Goal: Task Accomplishment & Management: Use online tool/utility

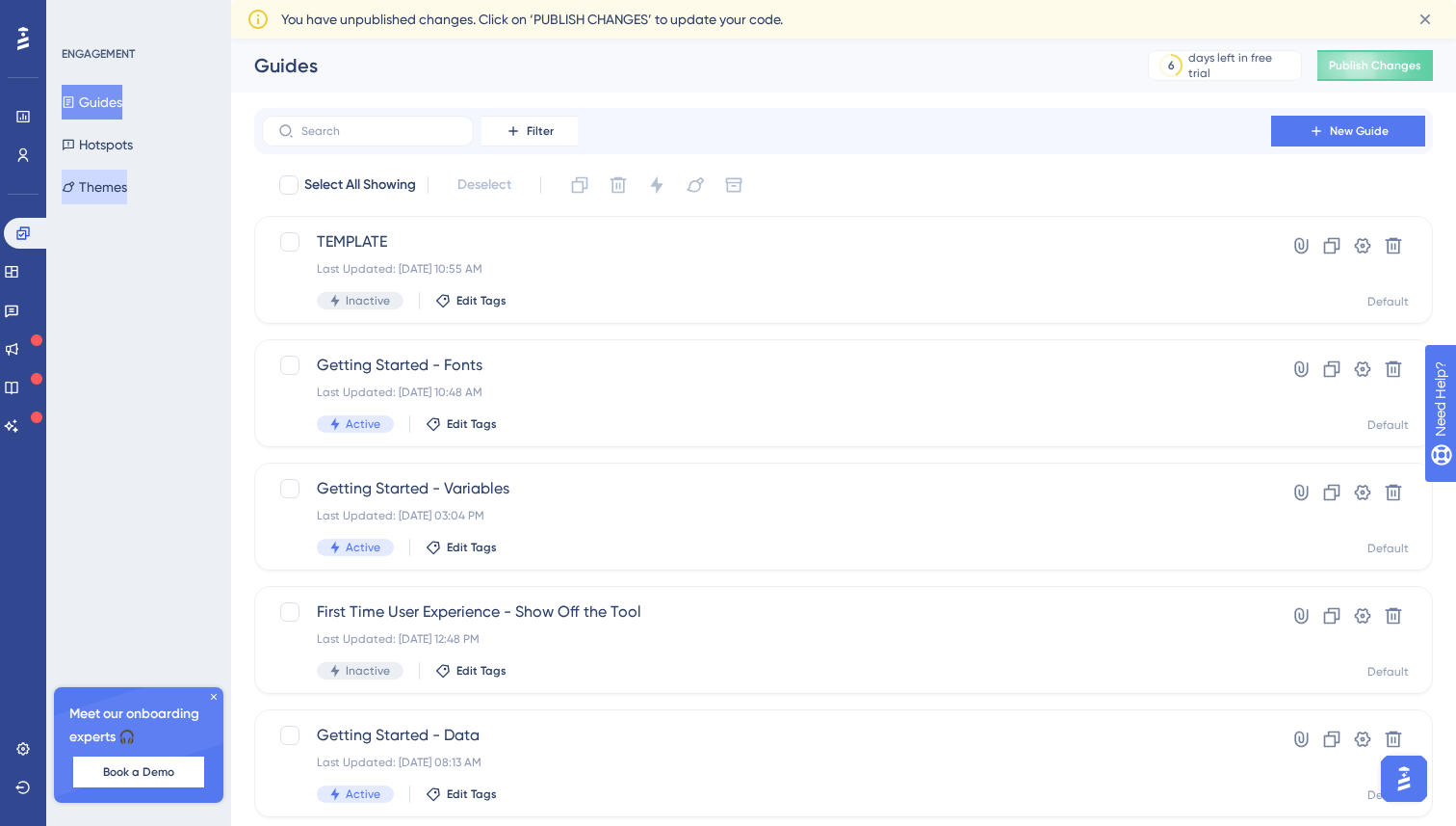
click at [128, 183] on button "Themes" at bounding box center [94, 187] width 66 height 34
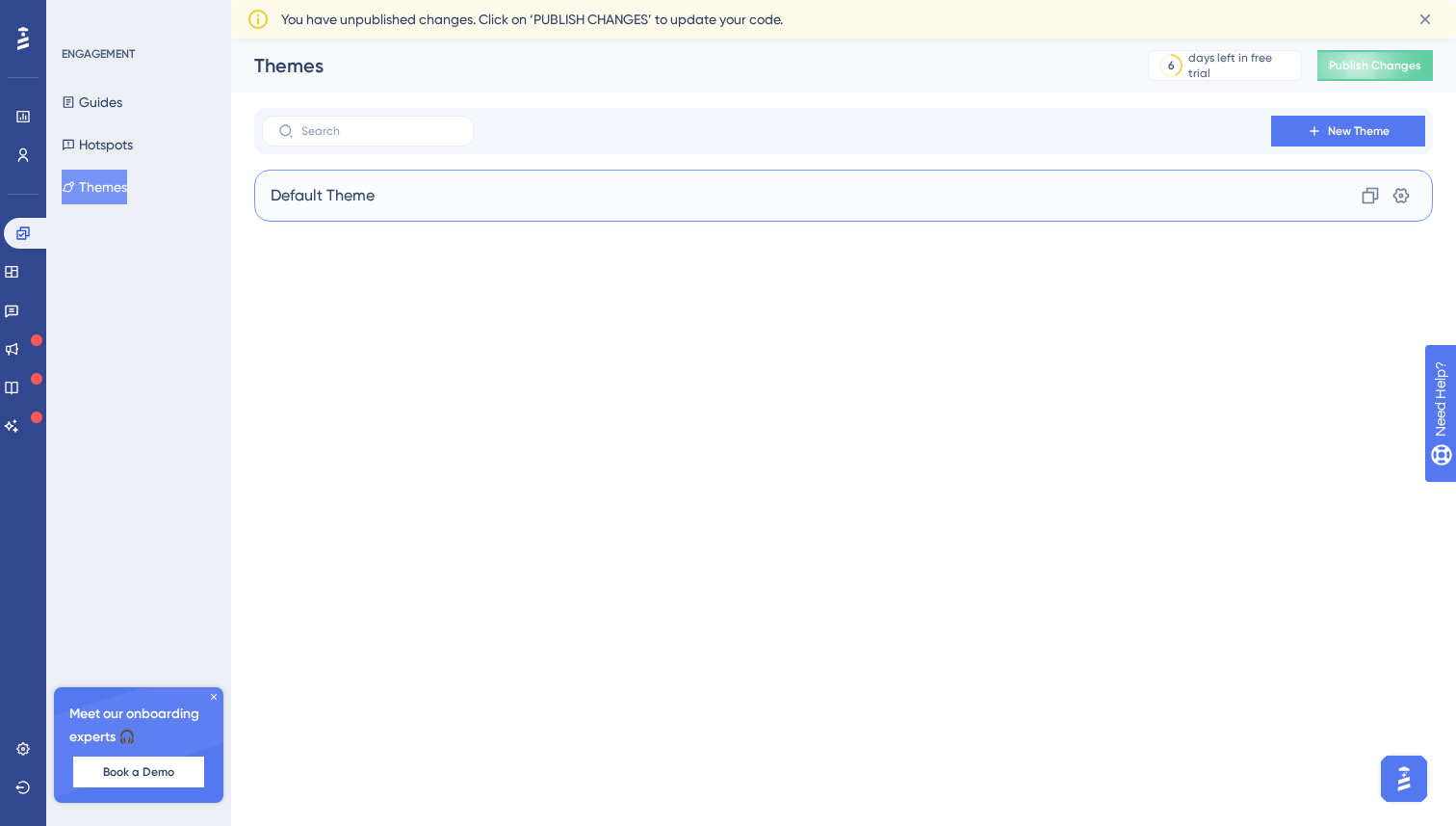
click at [378, 204] on div "Default Theme Clone Settings" at bounding box center [843, 195] width 1179 height 52
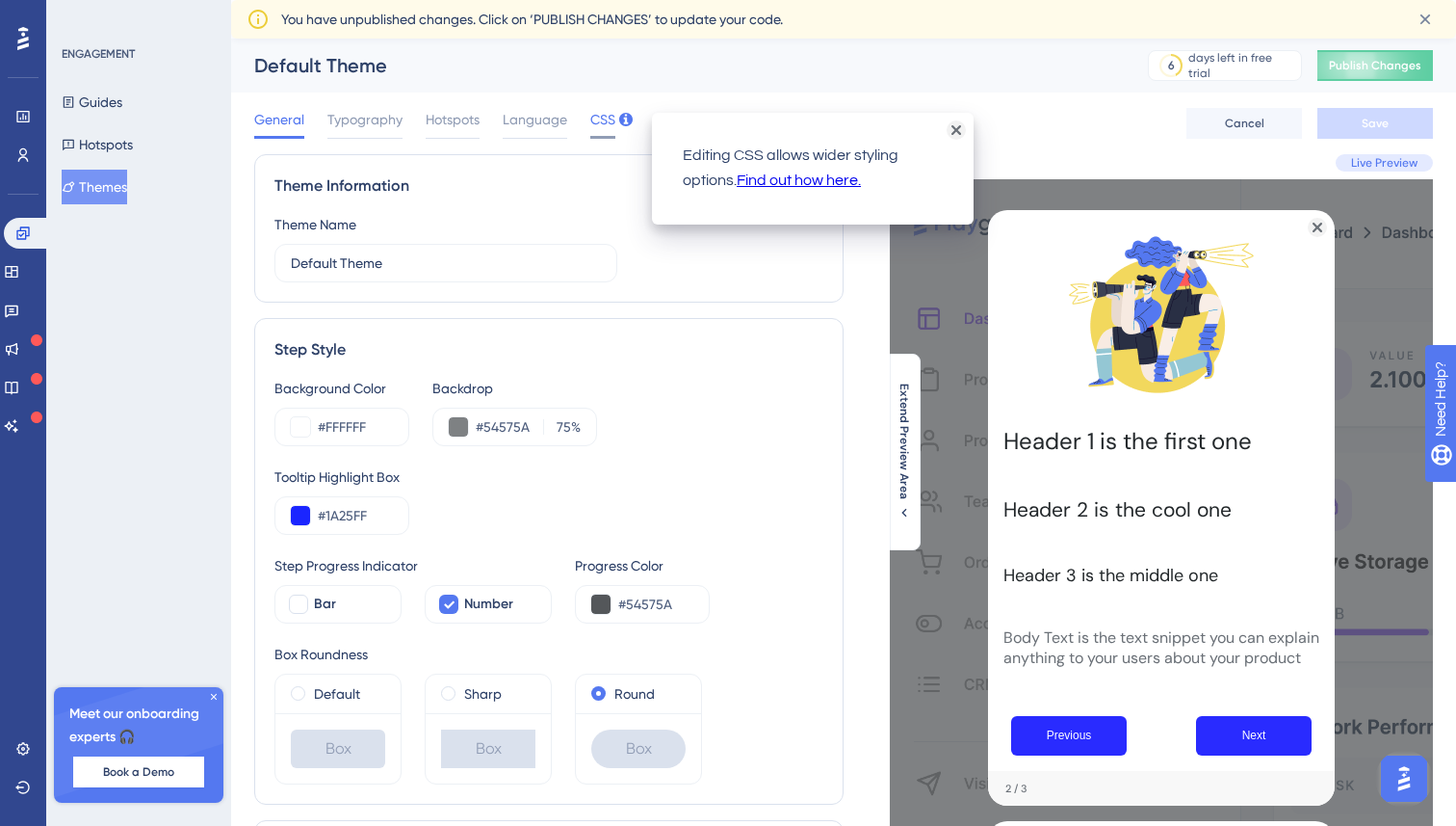
click at [598, 120] on span "CSS" at bounding box center [603, 120] width 26 height 24
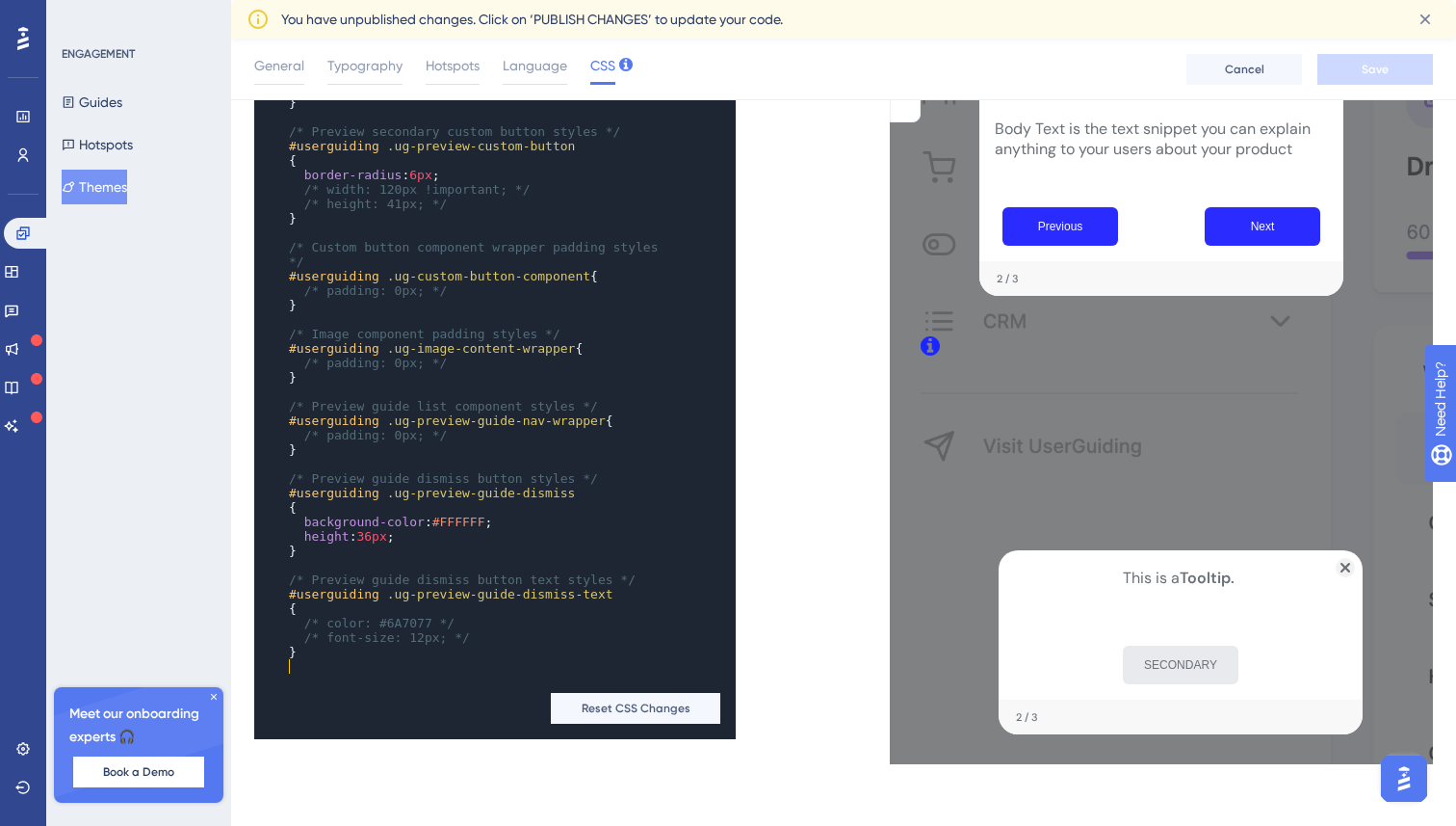
scroll to position [1694, 0]
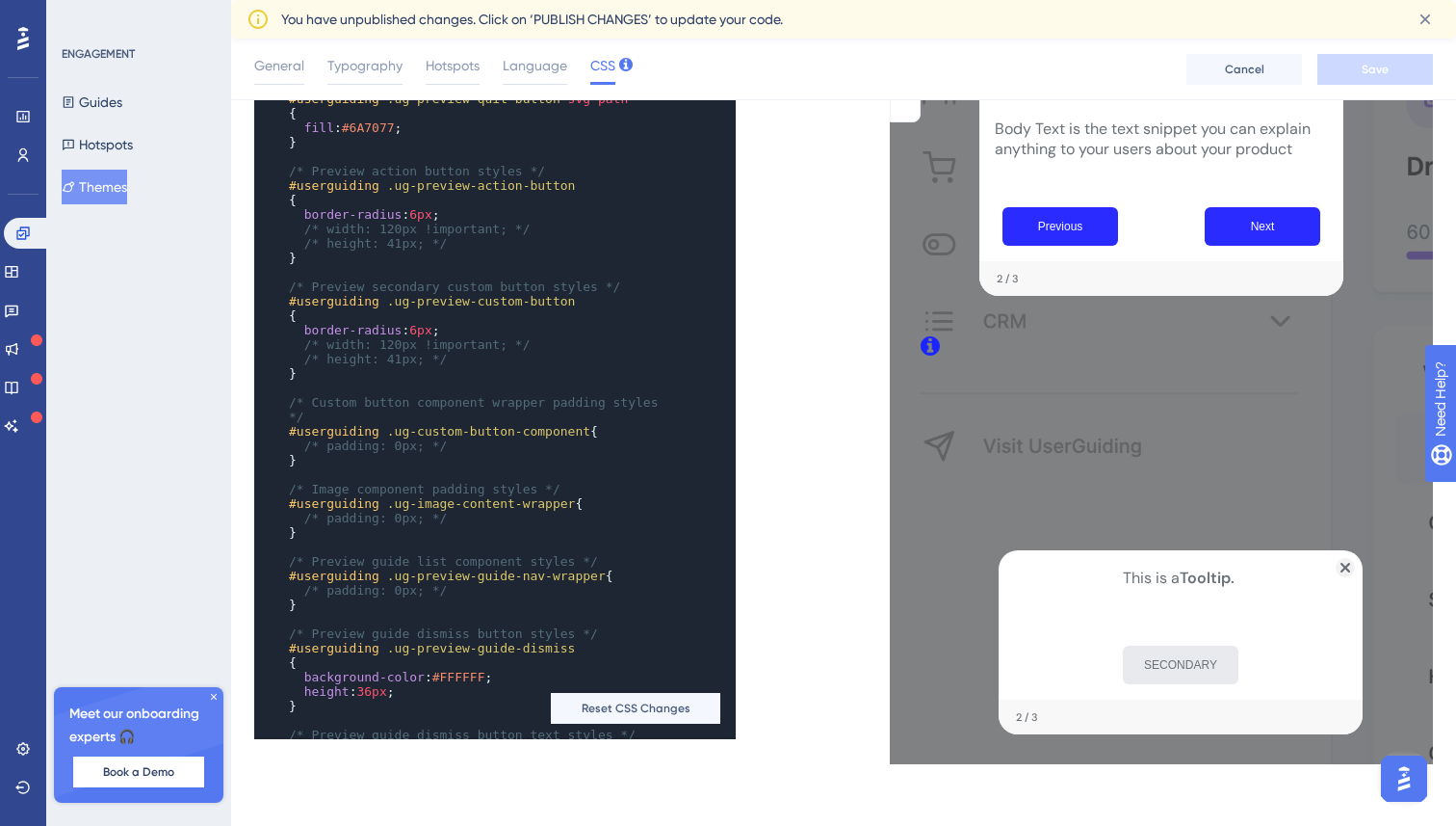
click at [1280, 665] on div "SECONDARY" at bounding box center [1180, 664] width 333 height 38
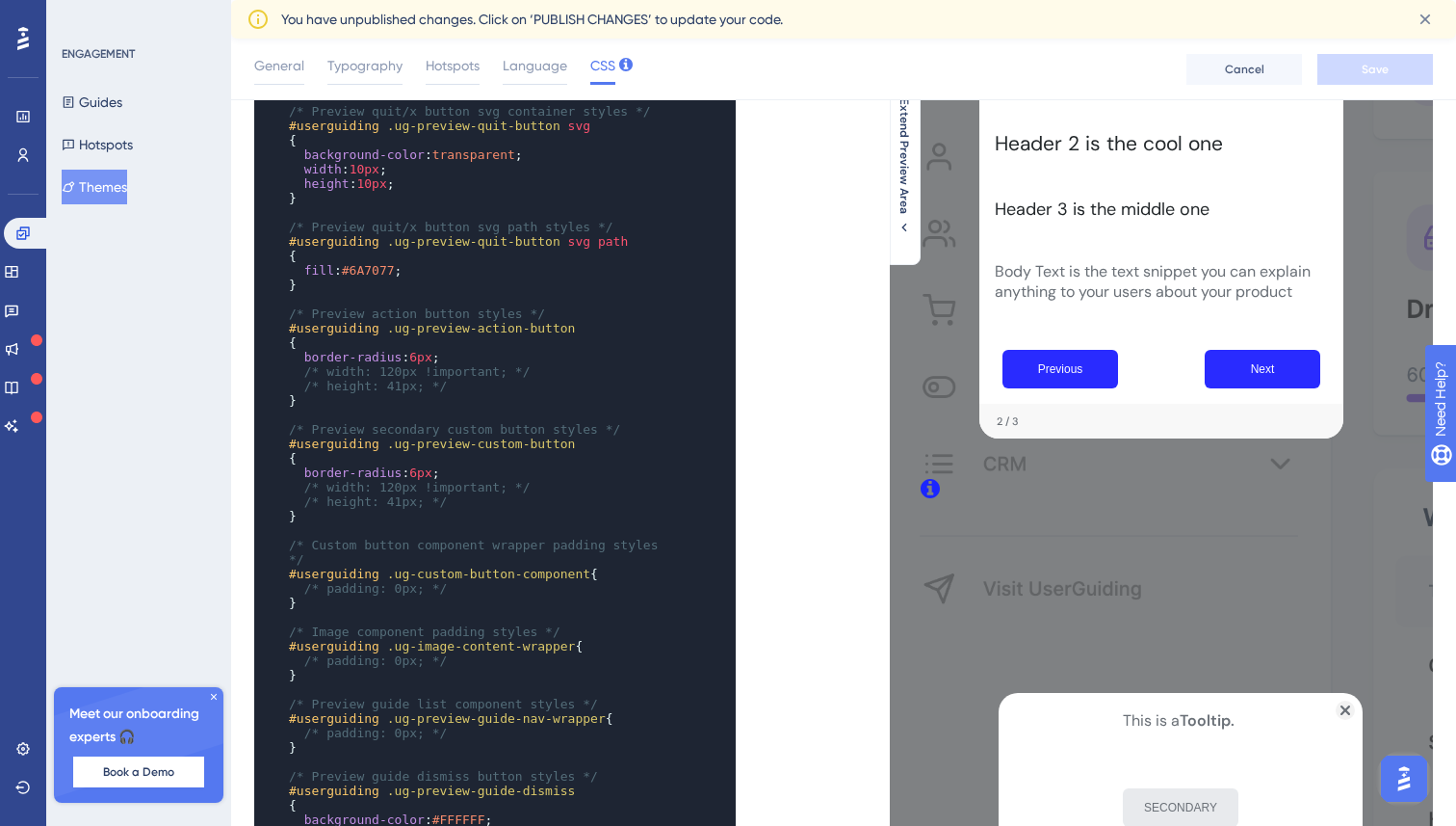
scroll to position [360, 0]
click at [25, 238] on icon at bounding box center [23, 233] width 13 height 13
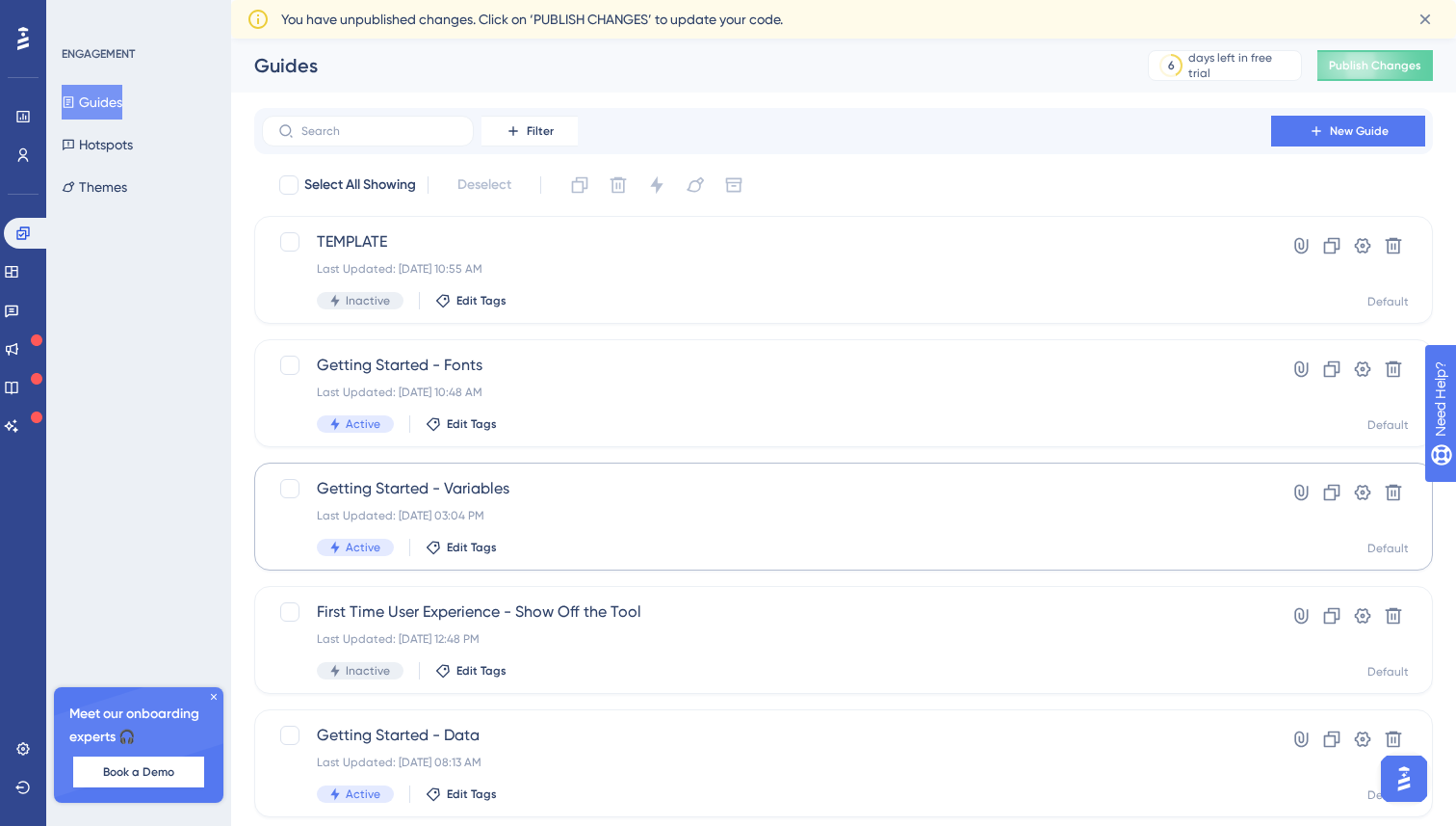
scroll to position [53, 0]
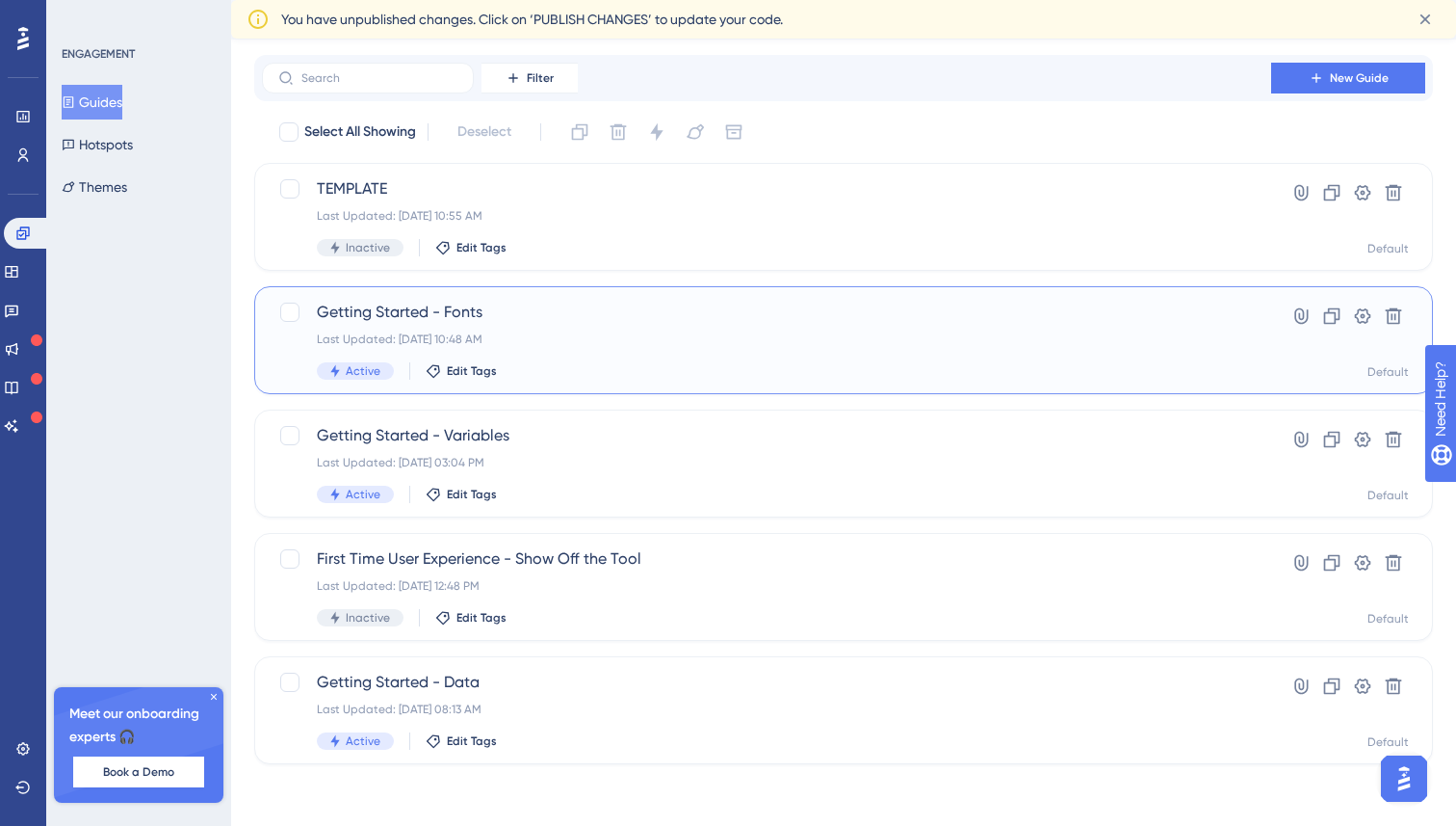
click at [525, 329] on div "Getting Started - Fonts Last Updated: Oct 08 2025, 10:48 AM Active Edit Tags" at bounding box center [767, 340] width 899 height 79
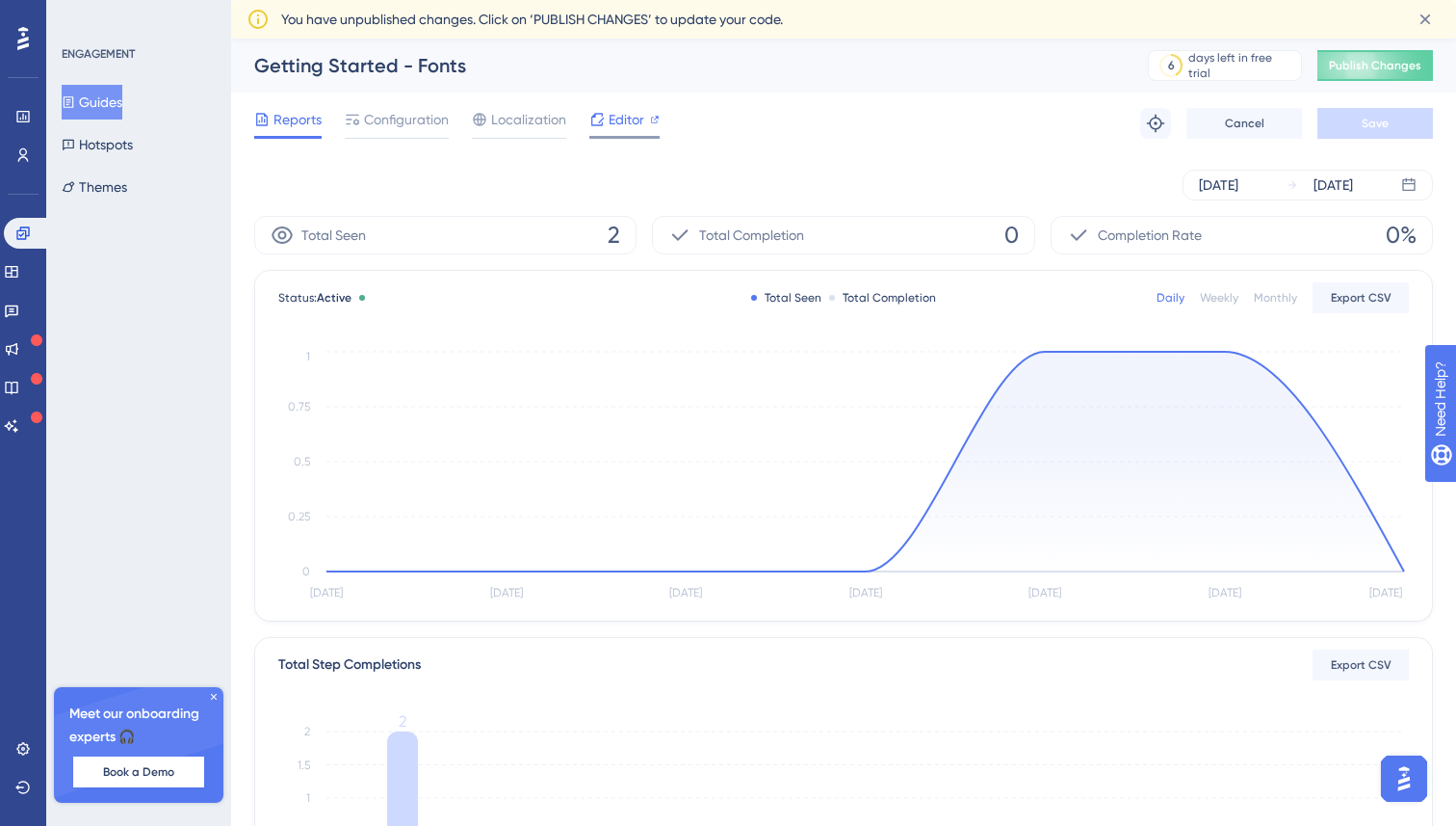
click at [614, 128] on span "Editor" at bounding box center [626, 120] width 35 height 24
click at [27, 247] on link at bounding box center [27, 233] width 46 height 30
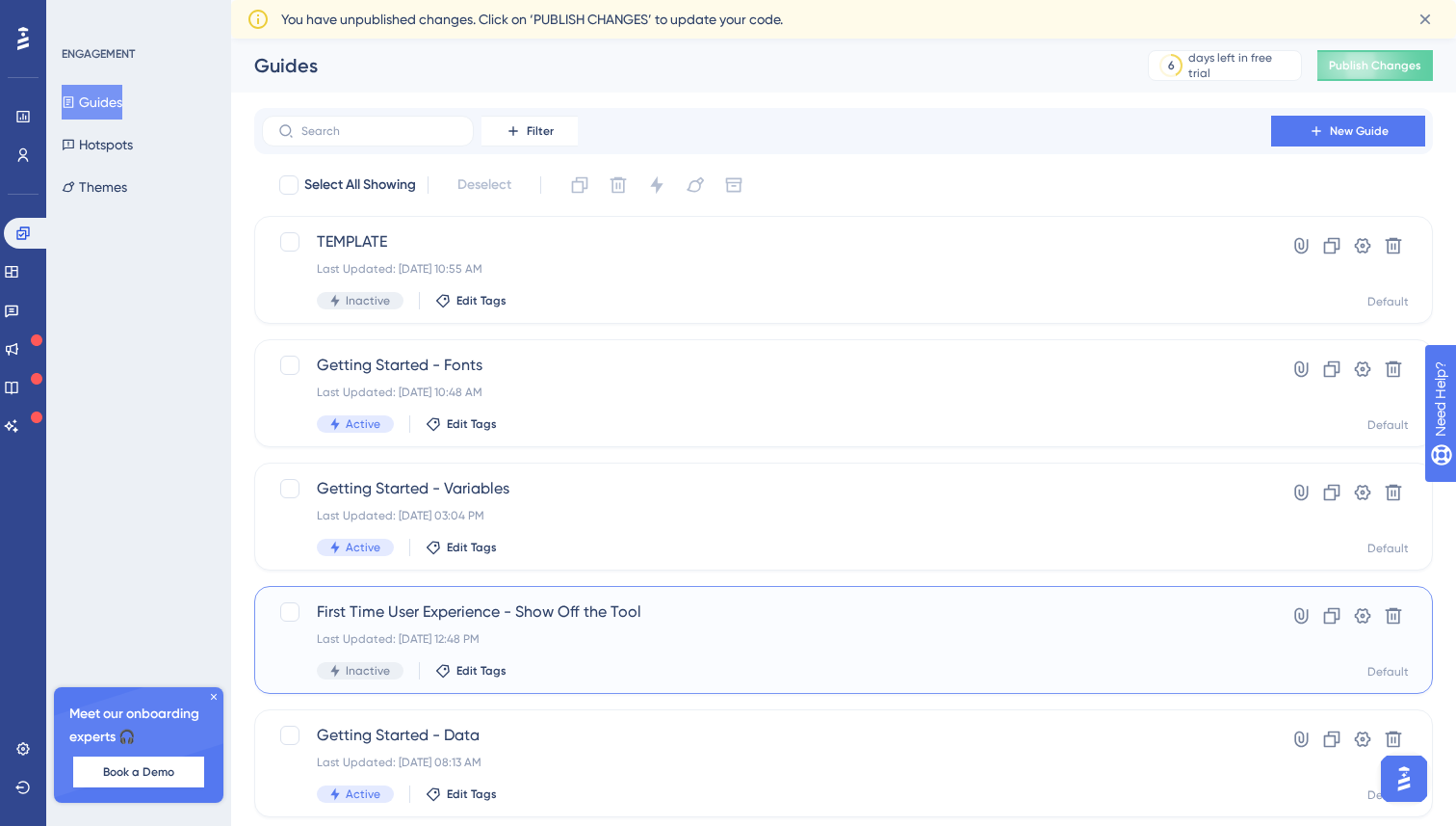
click at [487, 626] on div "First Time User Experience - Show Off the Tool Last Updated: Oct 09 2025, 12:48…" at bounding box center [767, 639] width 899 height 79
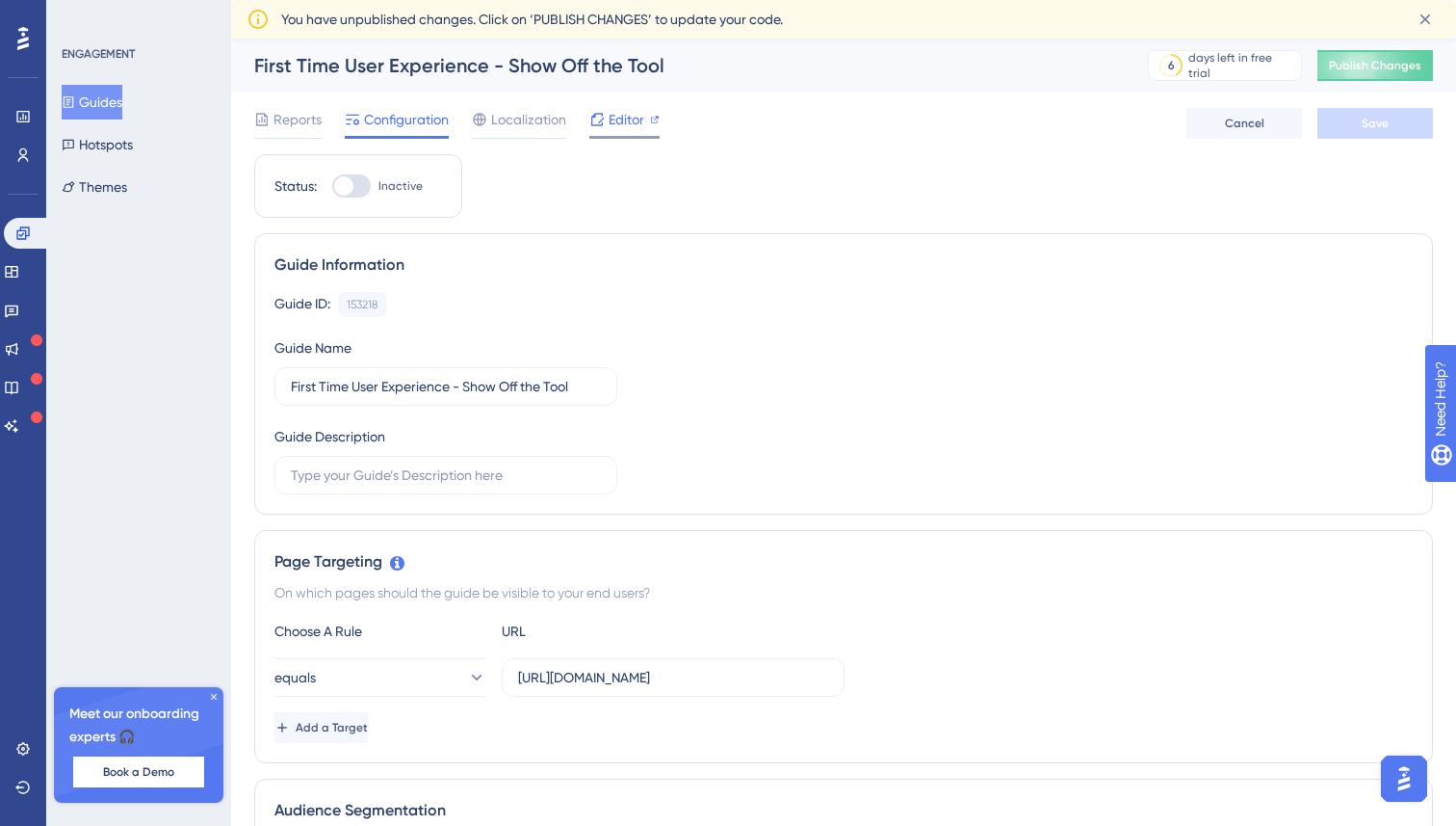
click at [619, 120] on span "Editor" at bounding box center [626, 120] width 35 height 24
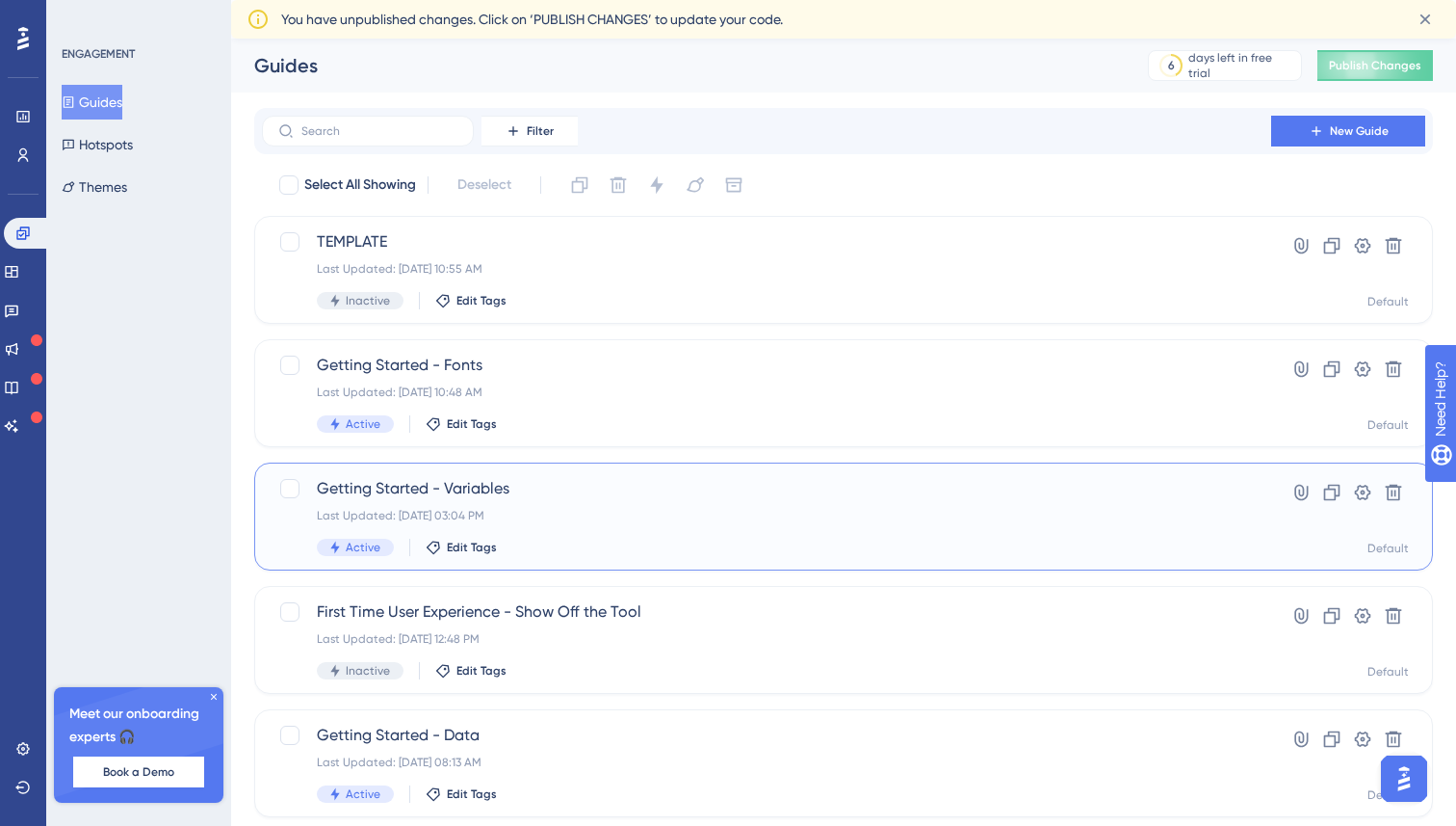
click at [543, 512] on div "Last Updated: Oct 08 2025, 03:04 PM" at bounding box center [767, 516] width 899 height 16
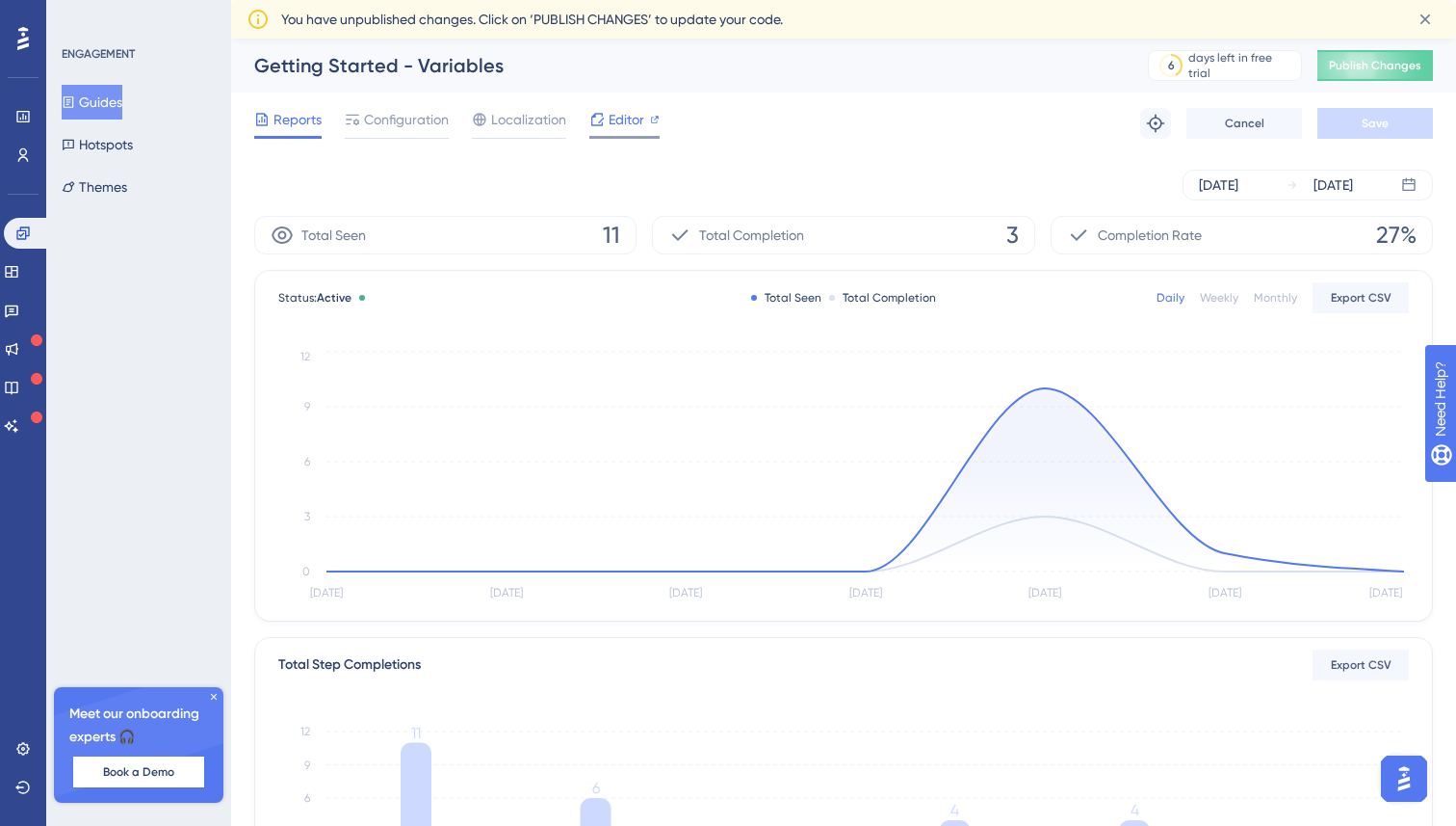
click at [619, 113] on span "Editor" at bounding box center [626, 120] width 35 height 24
click at [24, 231] on icon at bounding box center [24, 234] width 16 height 16
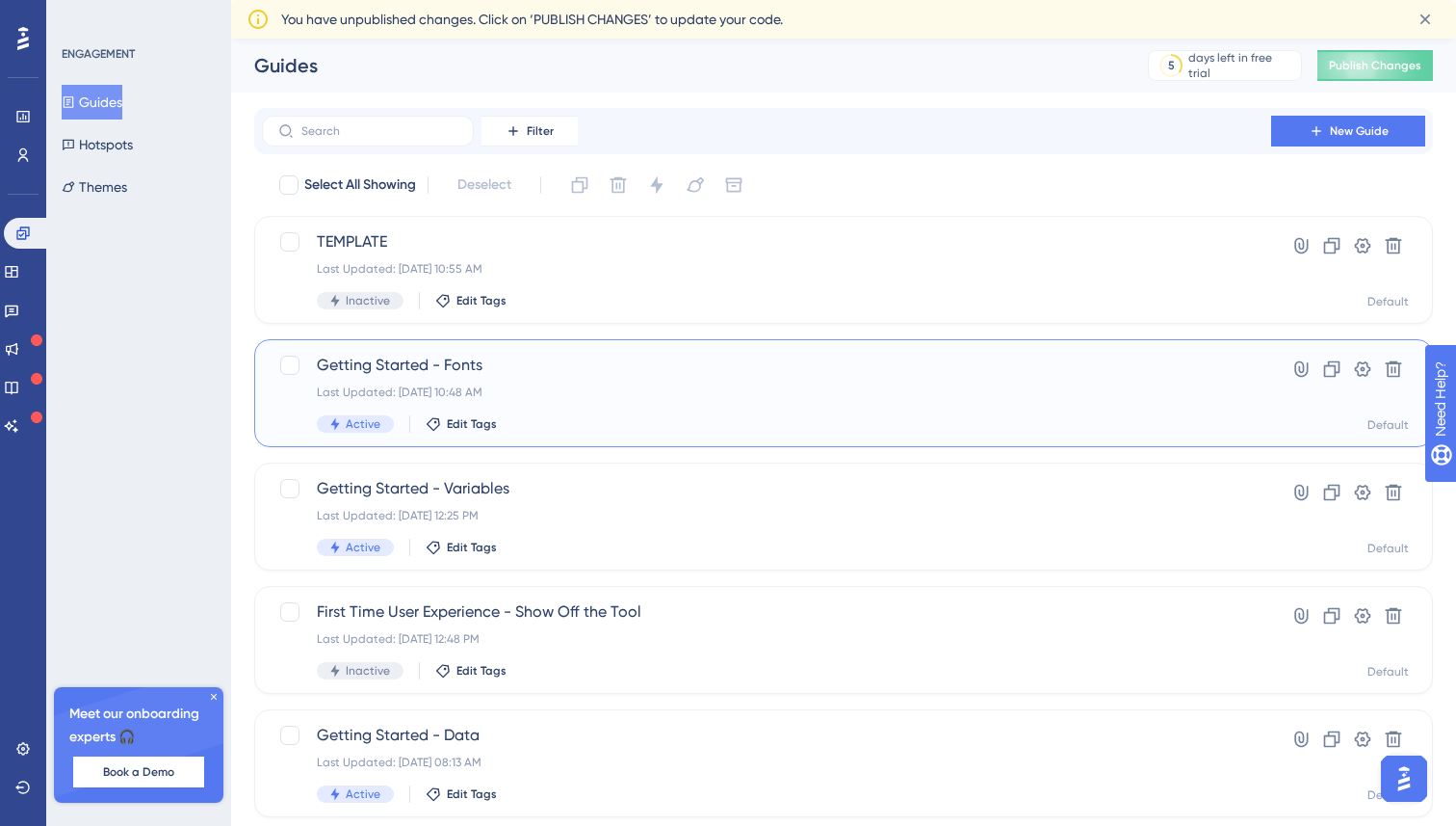
click at [529, 413] on div "Getting Started - Fonts Last Updated: Oct 08 2025, 10:48 AM Active Edit Tags" at bounding box center [767, 393] width 899 height 79
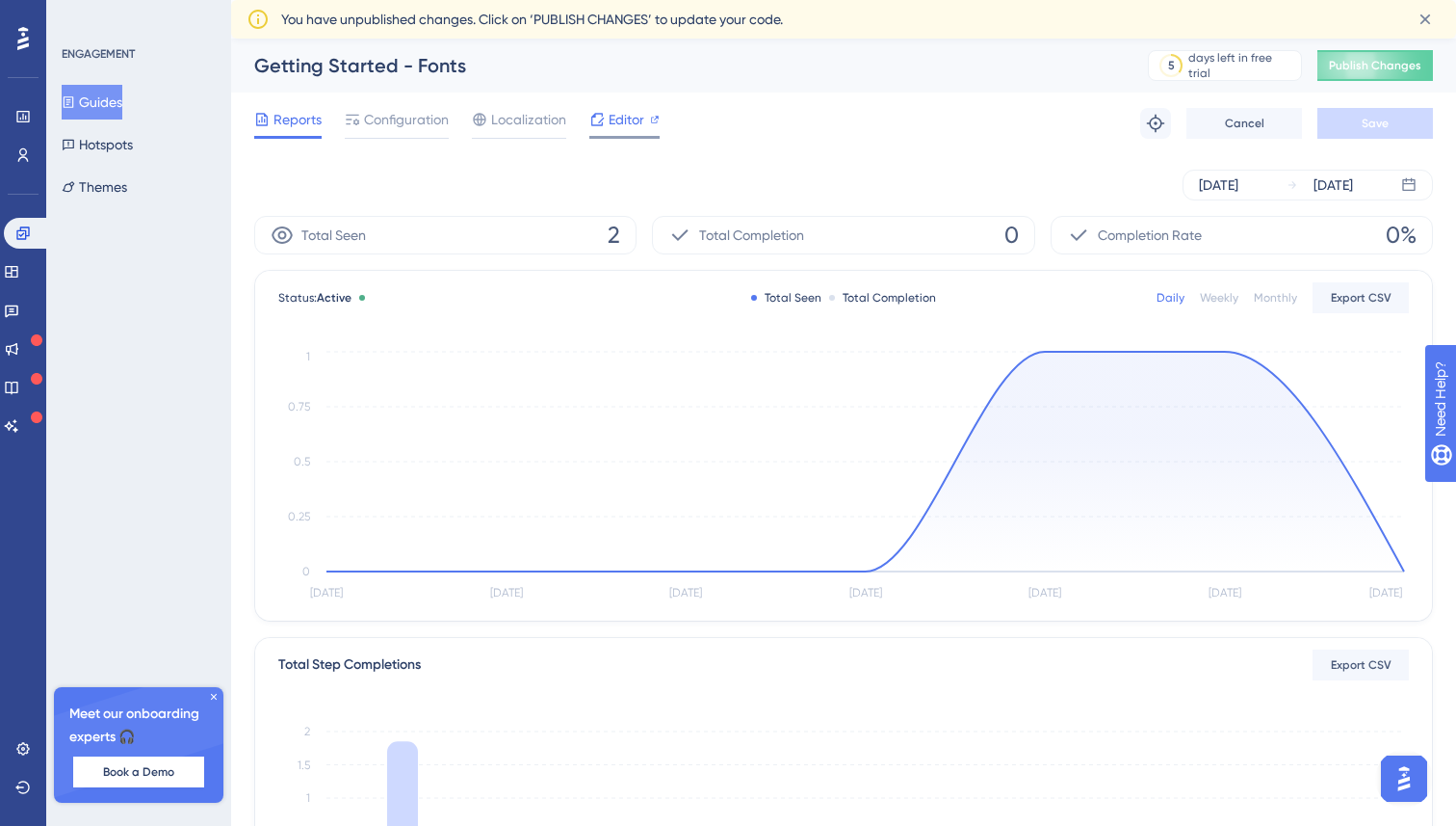
click at [613, 109] on span "Editor" at bounding box center [626, 120] width 35 height 24
